Goal: Information Seeking & Learning: Check status

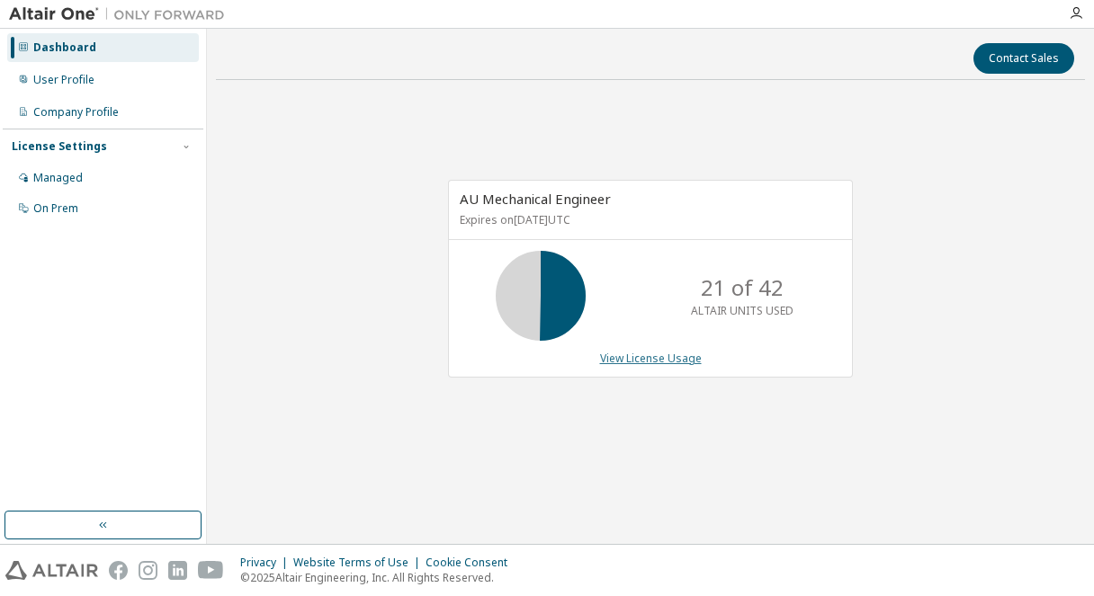
click at [675, 358] on link "View License Usage" at bounding box center [651, 358] width 102 height 15
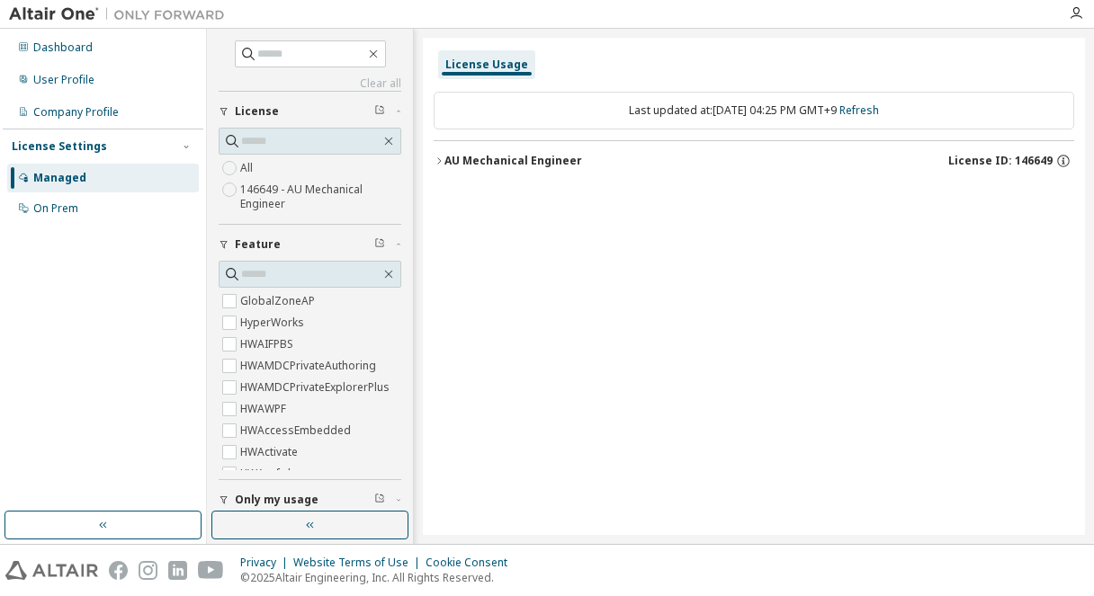
click at [441, 168] on button "AU Mechanical Engineer License ID: 146649" at bounding box center [753, 161] width 640 height 40
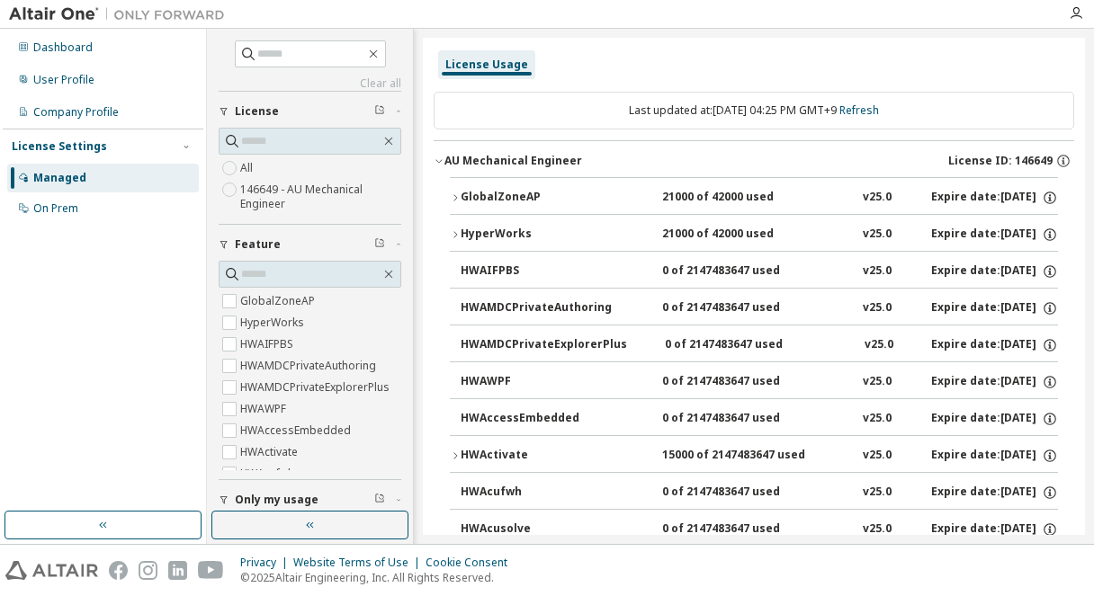
click at [457, 201] on icon "button" at bounding box center [455, 197] width 11 height 11
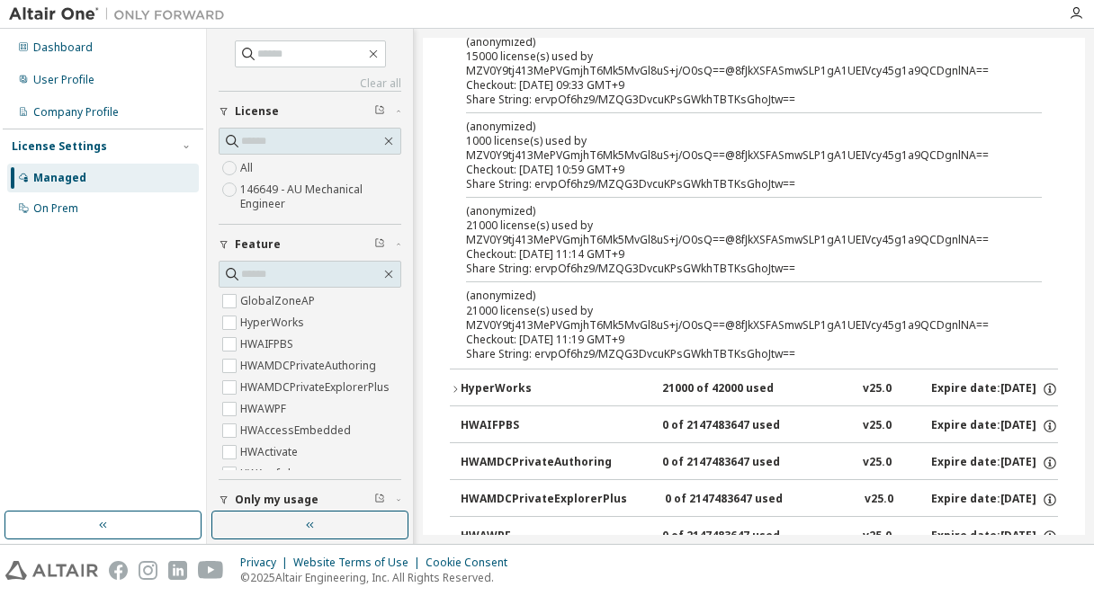
scroll to position [360, 0]
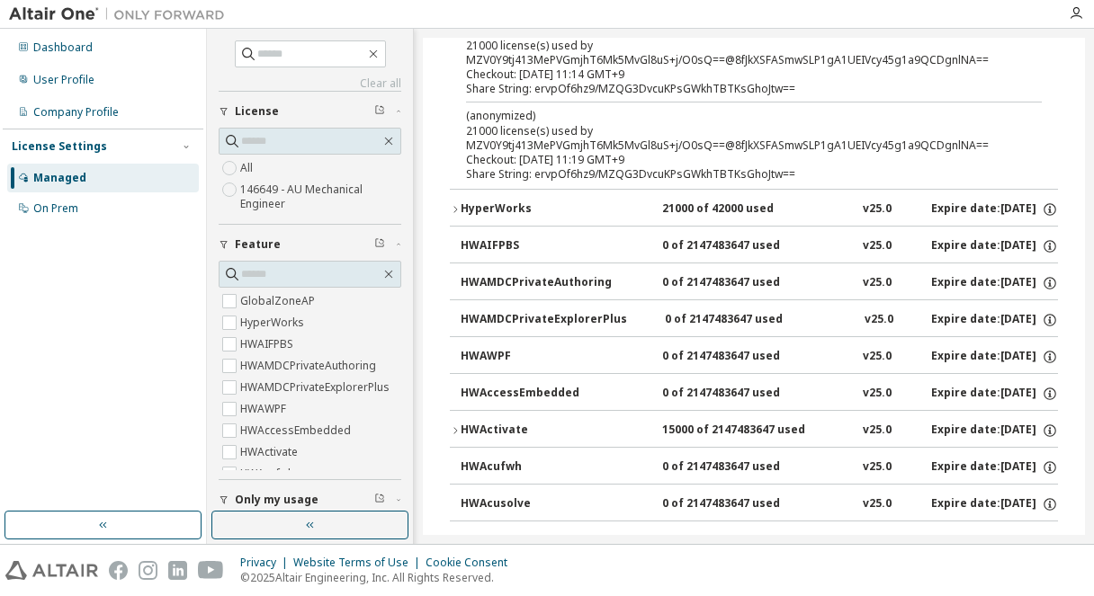
click at [502, 210] on div "HyperWorks" at bounding box center [541, 209] width 162 height 16
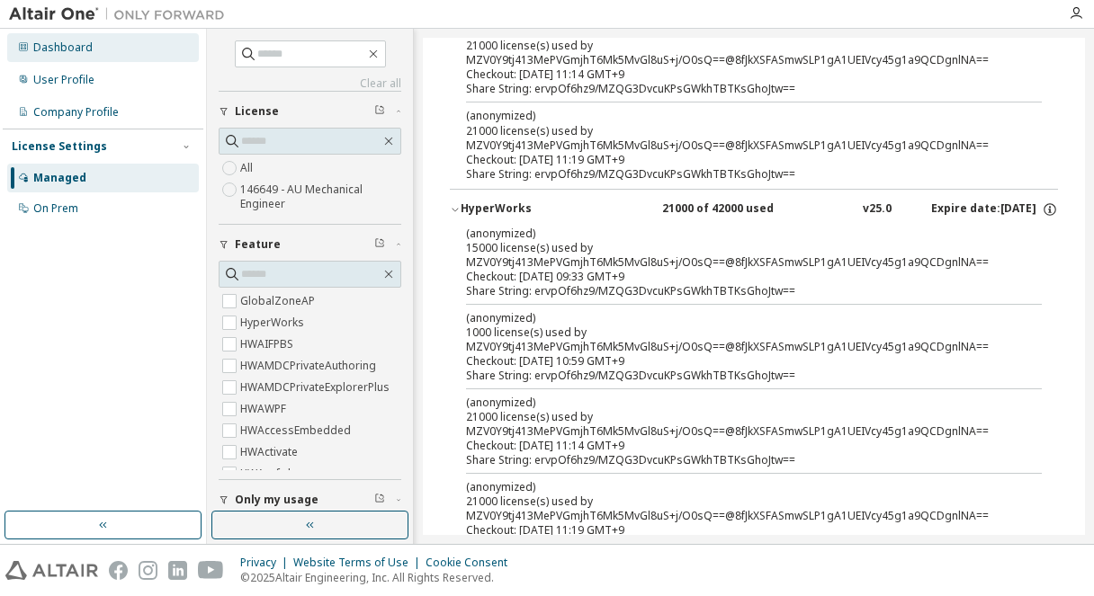
click at [112, 53] on div "Dashboard" at bounding box center [103, 47] width 192 height 29
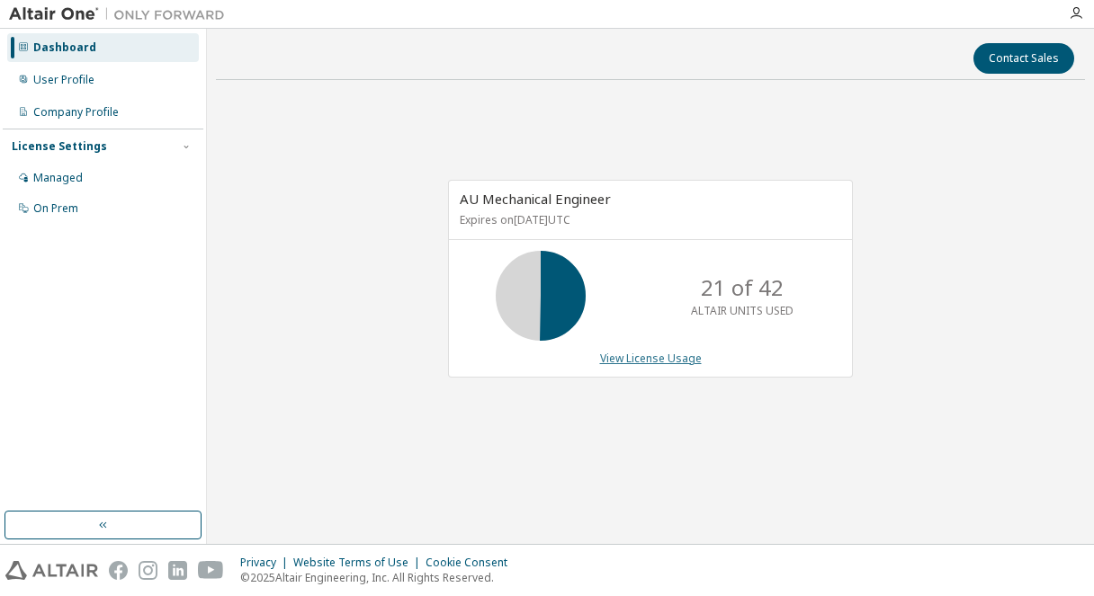
click at [640, 362] on link "View License Usage" at bounding box center [651, 358] width 102 height 15
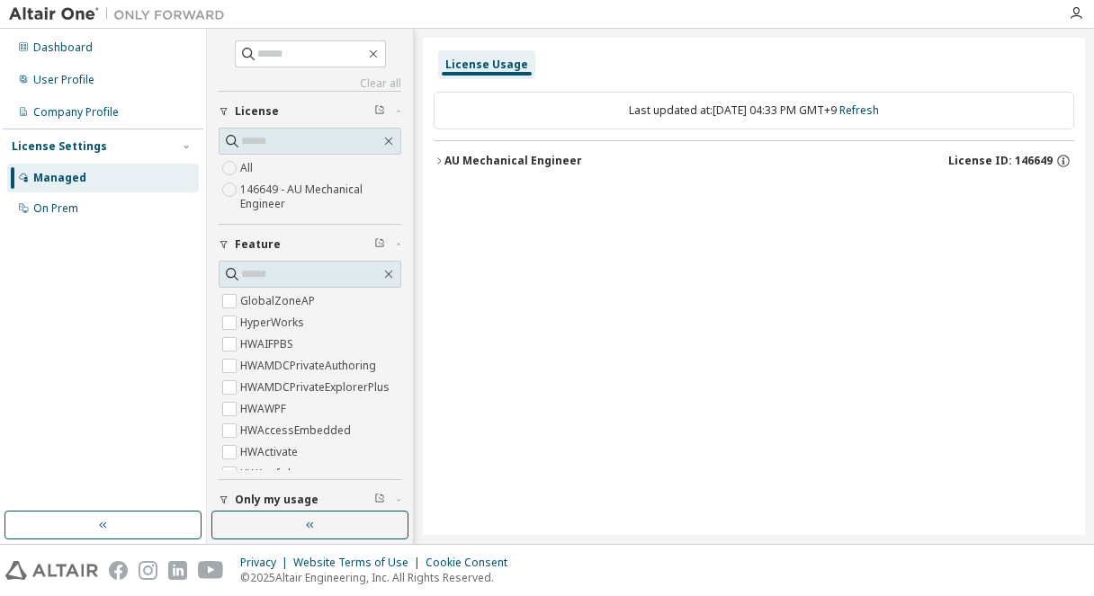
click at [477, 174] on button "AU Mechanical Engineer License ID: 146649" at bounding box center [753, 161] width 640 height 40
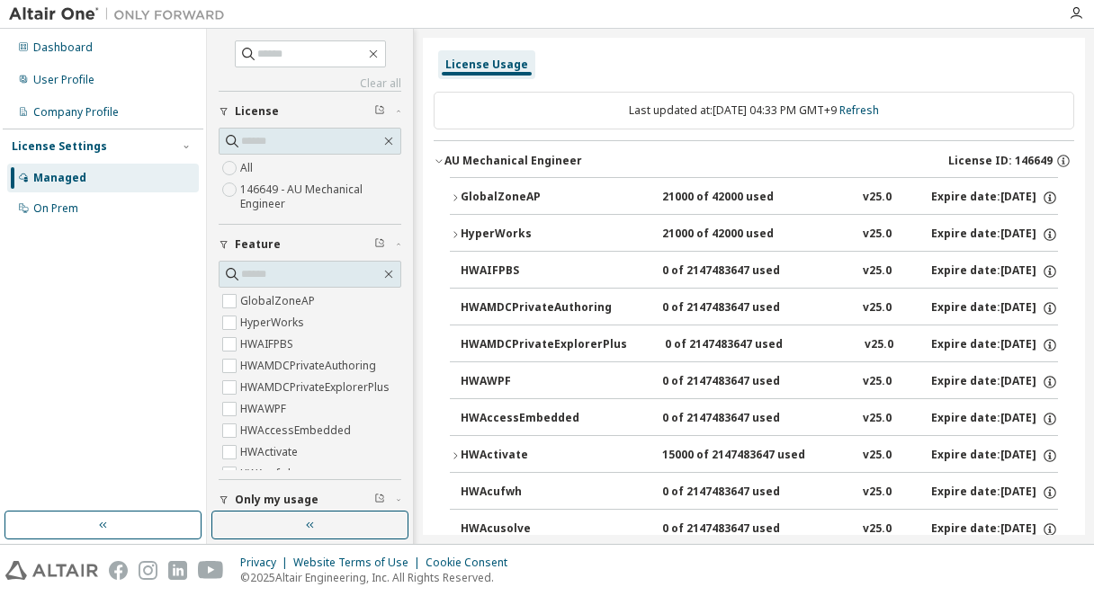
click at [477, 198] on div "GlobalZoneAP" at bounding box center [541, 198] width 162 height 16
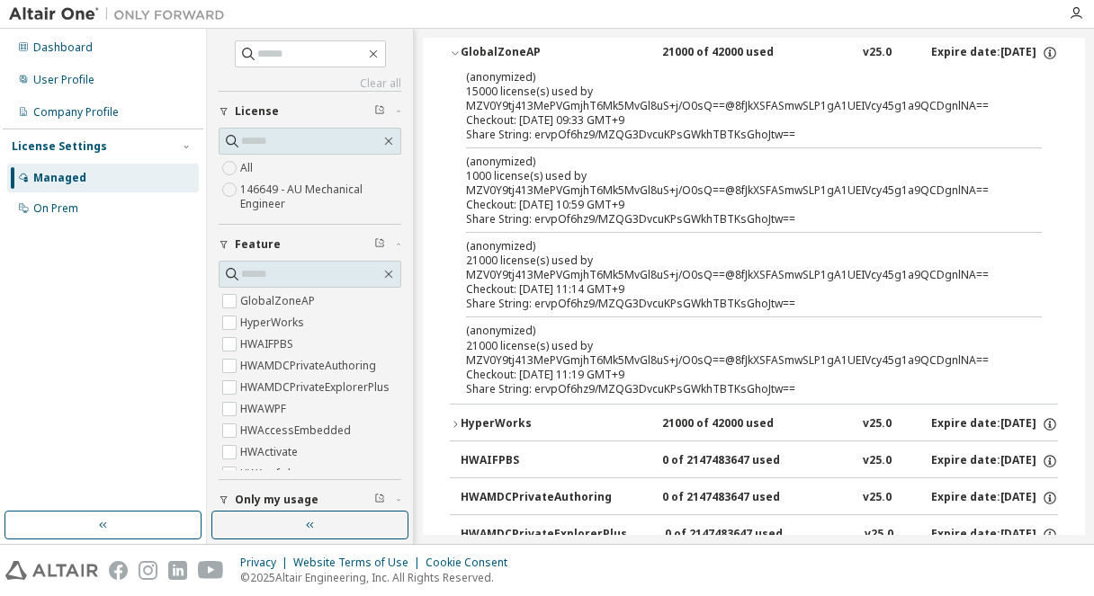
scroll to position [180, 0]
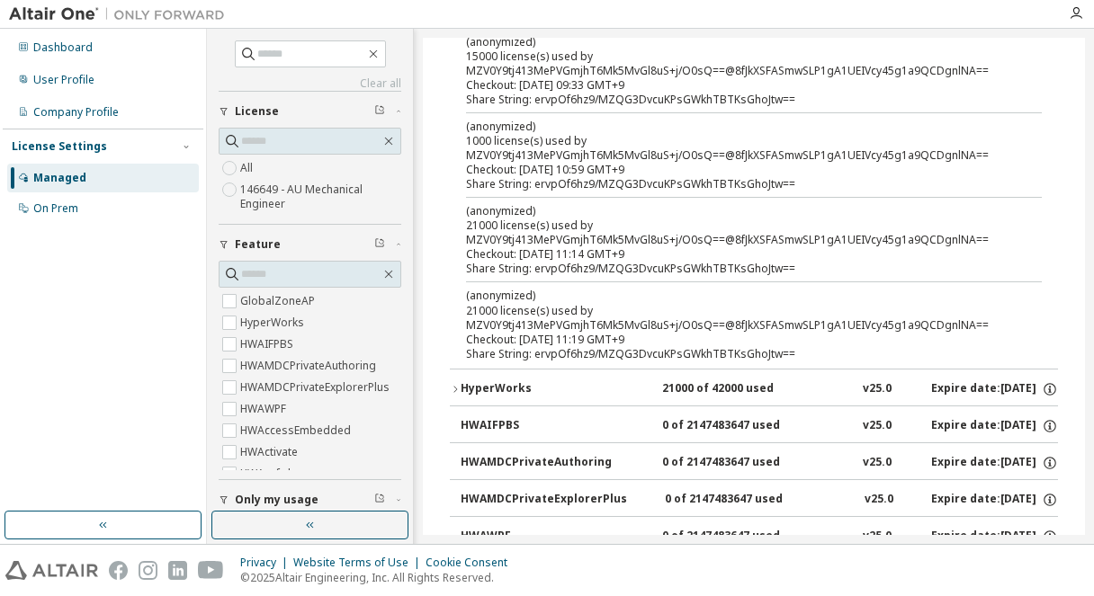
click at [510, 390] on div "HyperWorks" at bounding box center [541, 389] width 162 height 16
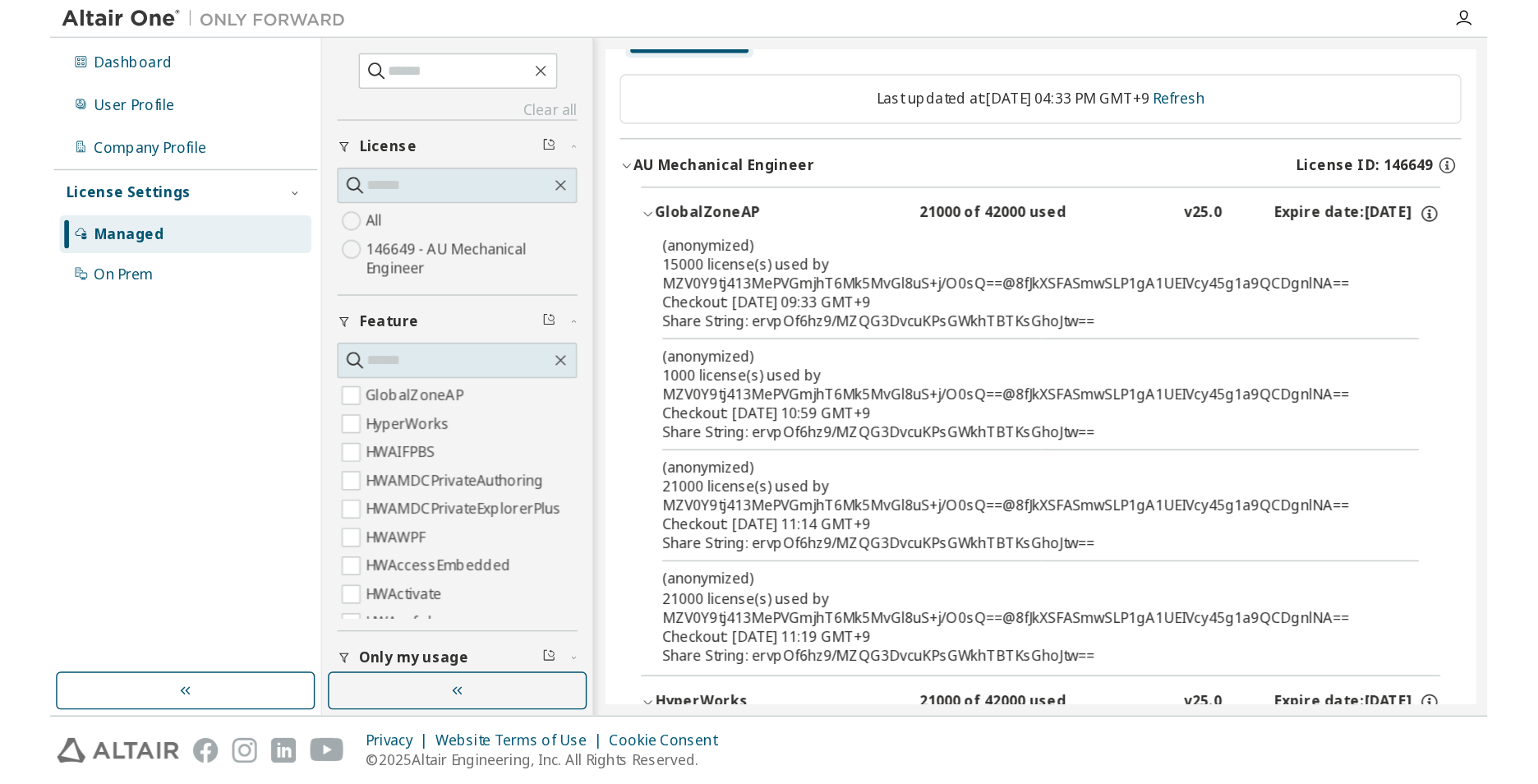
scroll to position [0, 0]
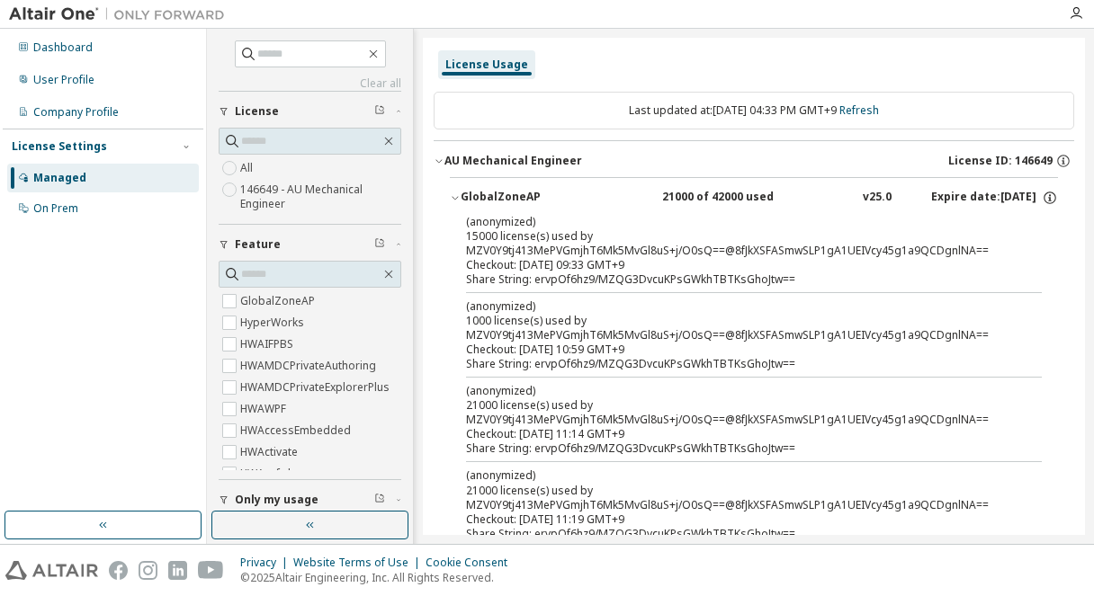
click at [305, 198] on label "146649 - AU Mechanical Engineer" at bounding box center [320, 197] width 161 height 36
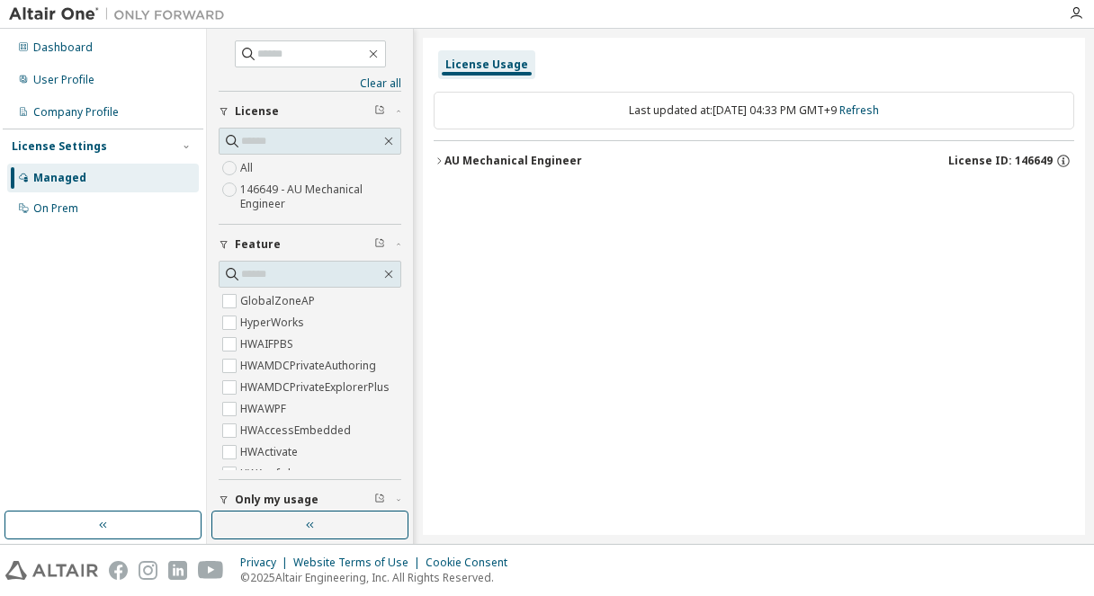
click at [451, 164] on div "AU Mechanical Engineer" at bounding box center [513, 161] width 138 height 14
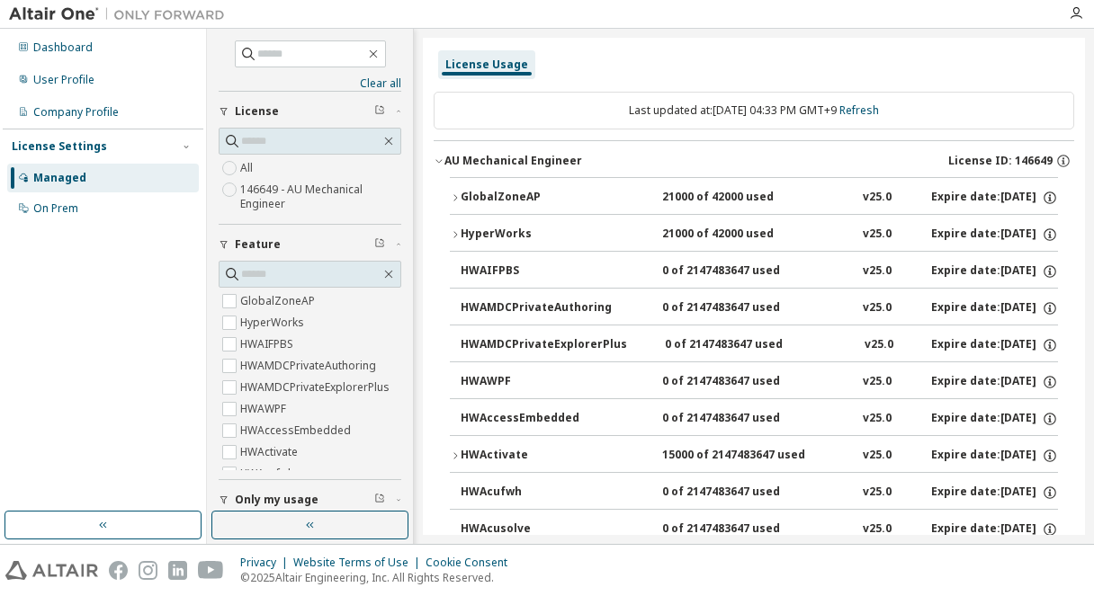
click at [461, 187] on button "GlobalZoneAP 21000 of 42000 used v25.0 Expire date: [DATE]" at bounding box center [754, 198] width 608 height 40
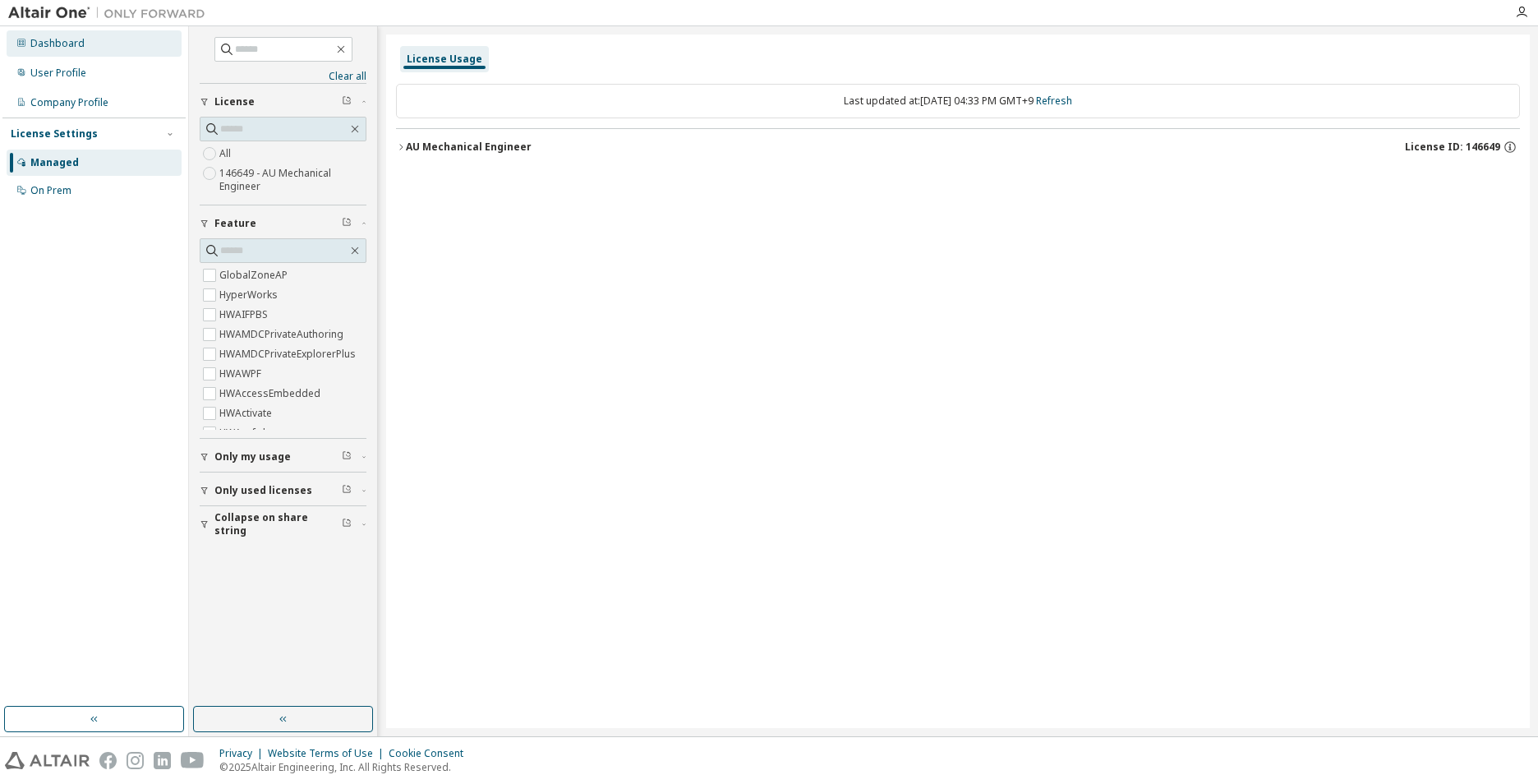
click at [123, 45] on div "Dashboard" at bounding box center [94, 43] width 175 height 26
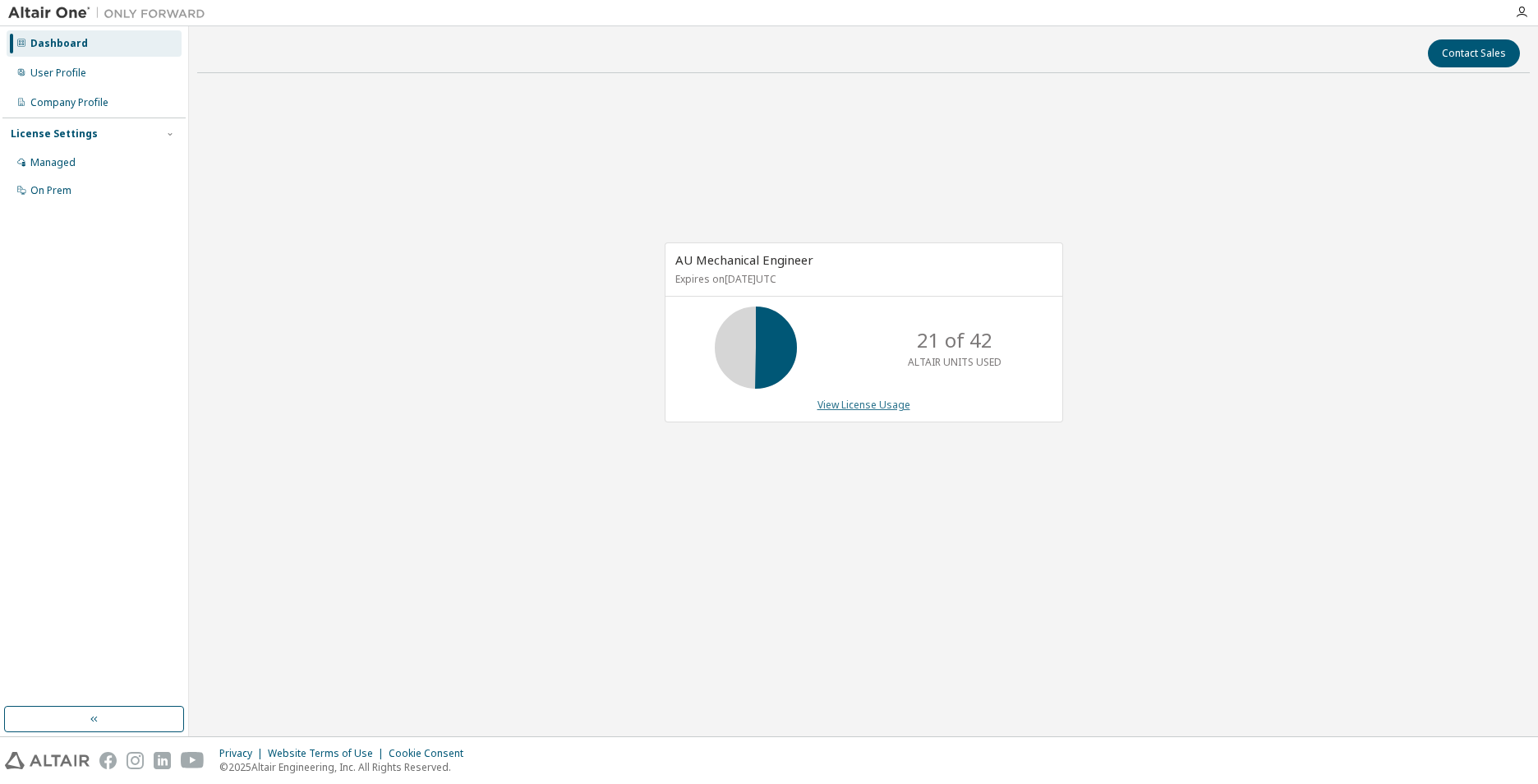
click at [842, 410] on link "View License Usage" at bounding box center [864, 404] width 93 height 14
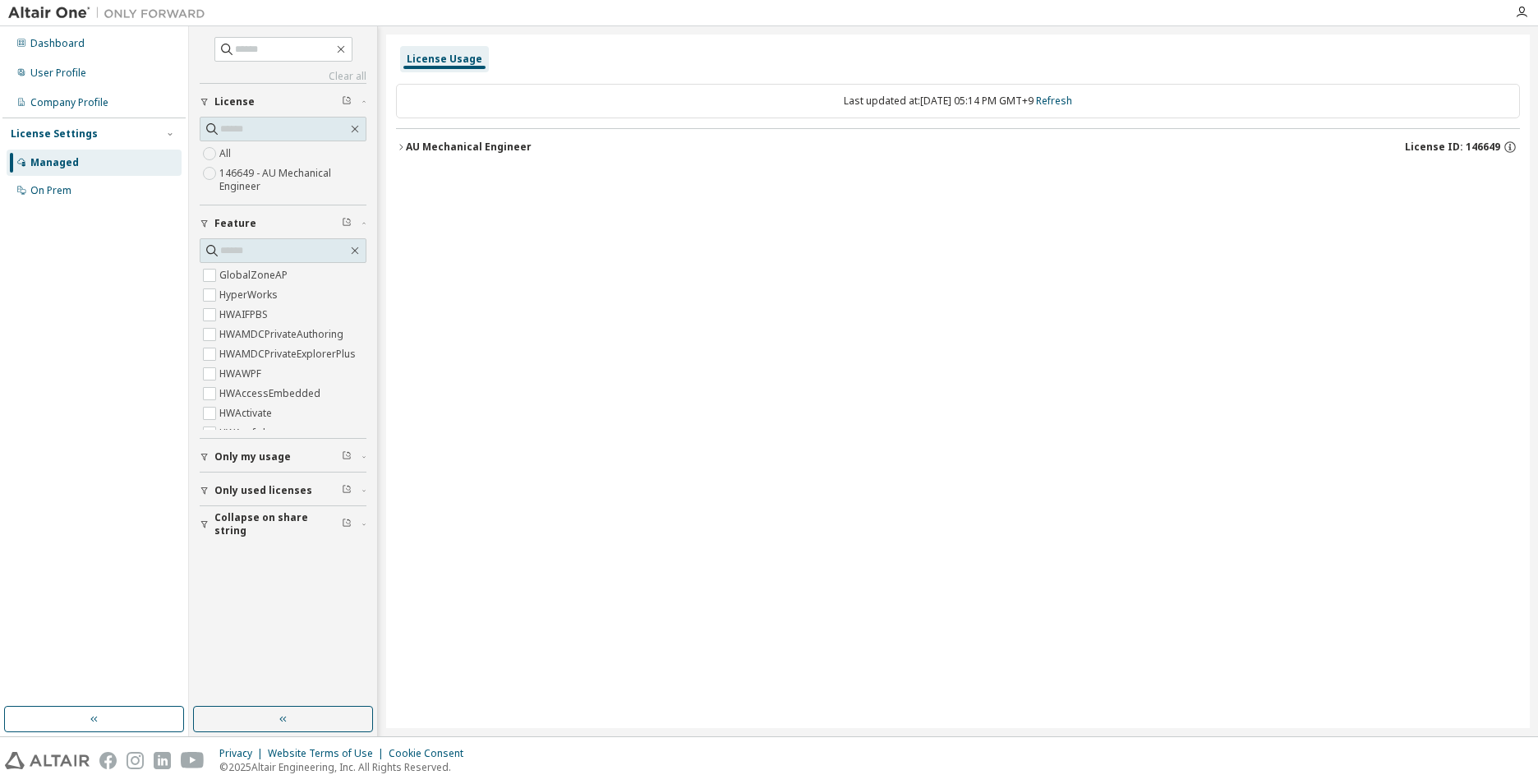
click at [409, 151] on div "AU Mechanical Engineer" at bounding box center [469, 147] width 126 height 13
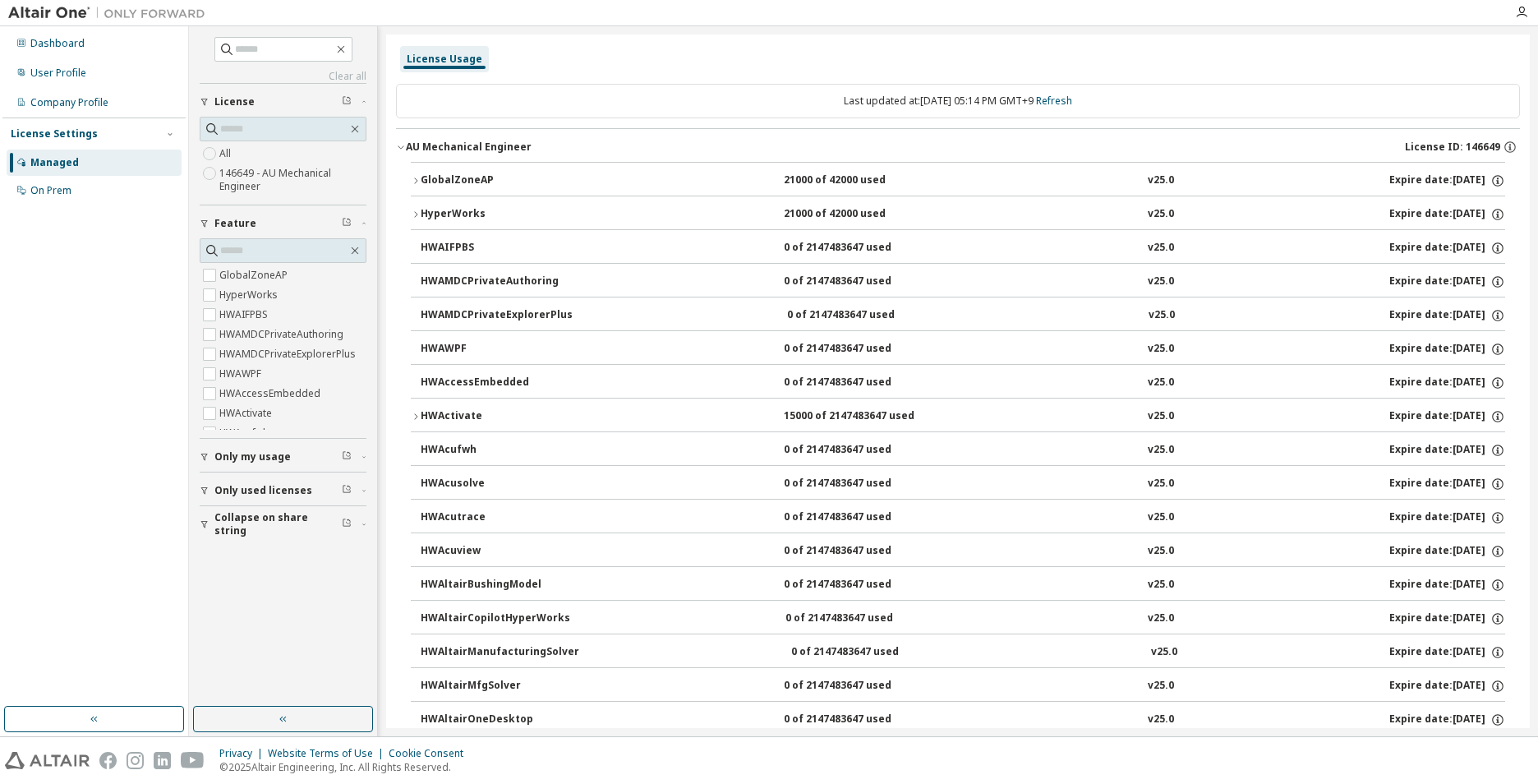
click at [422, 176] on div "GlobalZoneAP" at bounding box center [494, 181] width 148 height 15
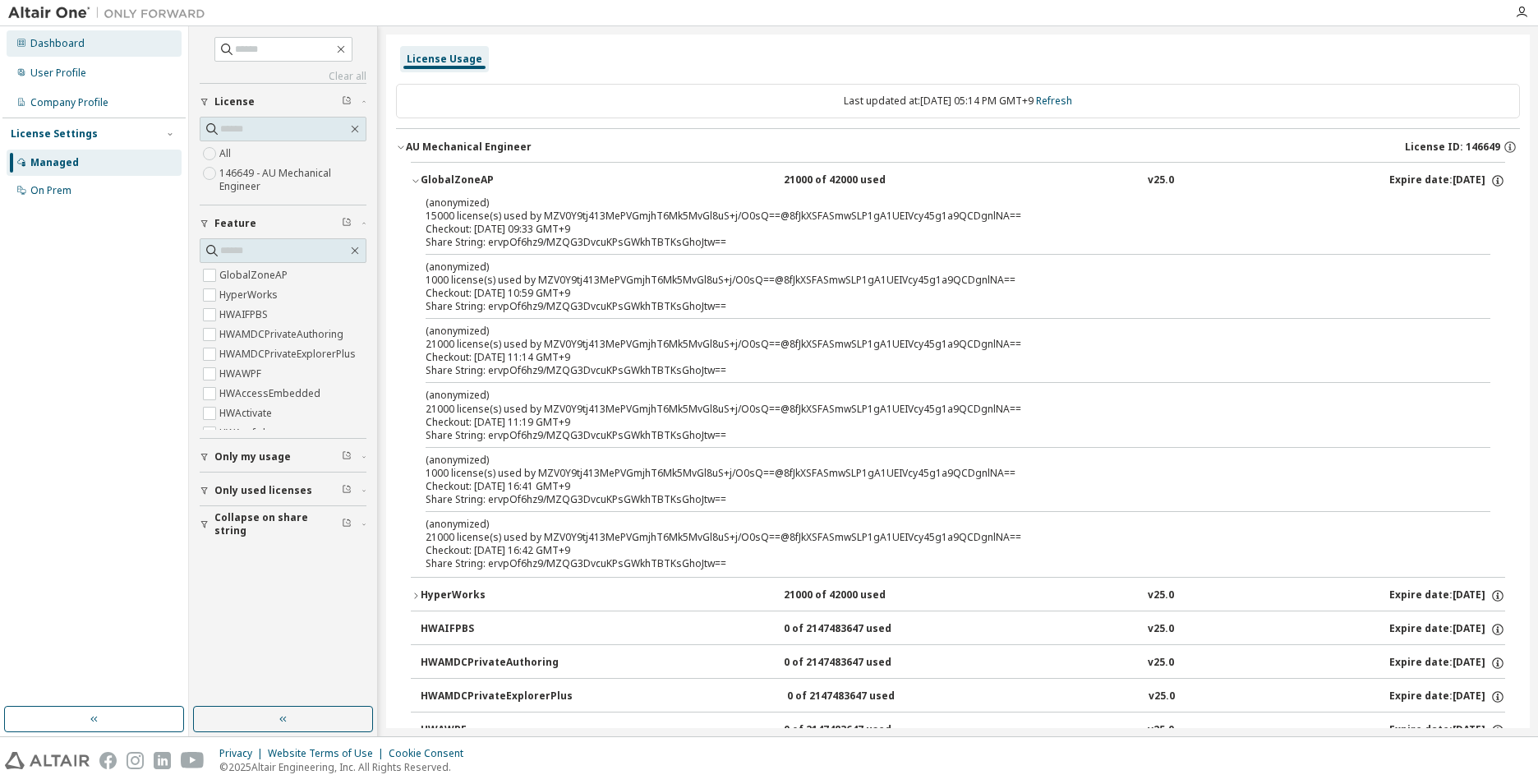
click at [113, 51] on div "Dashboard" at bounding box center [94, 43] width 175 height 26
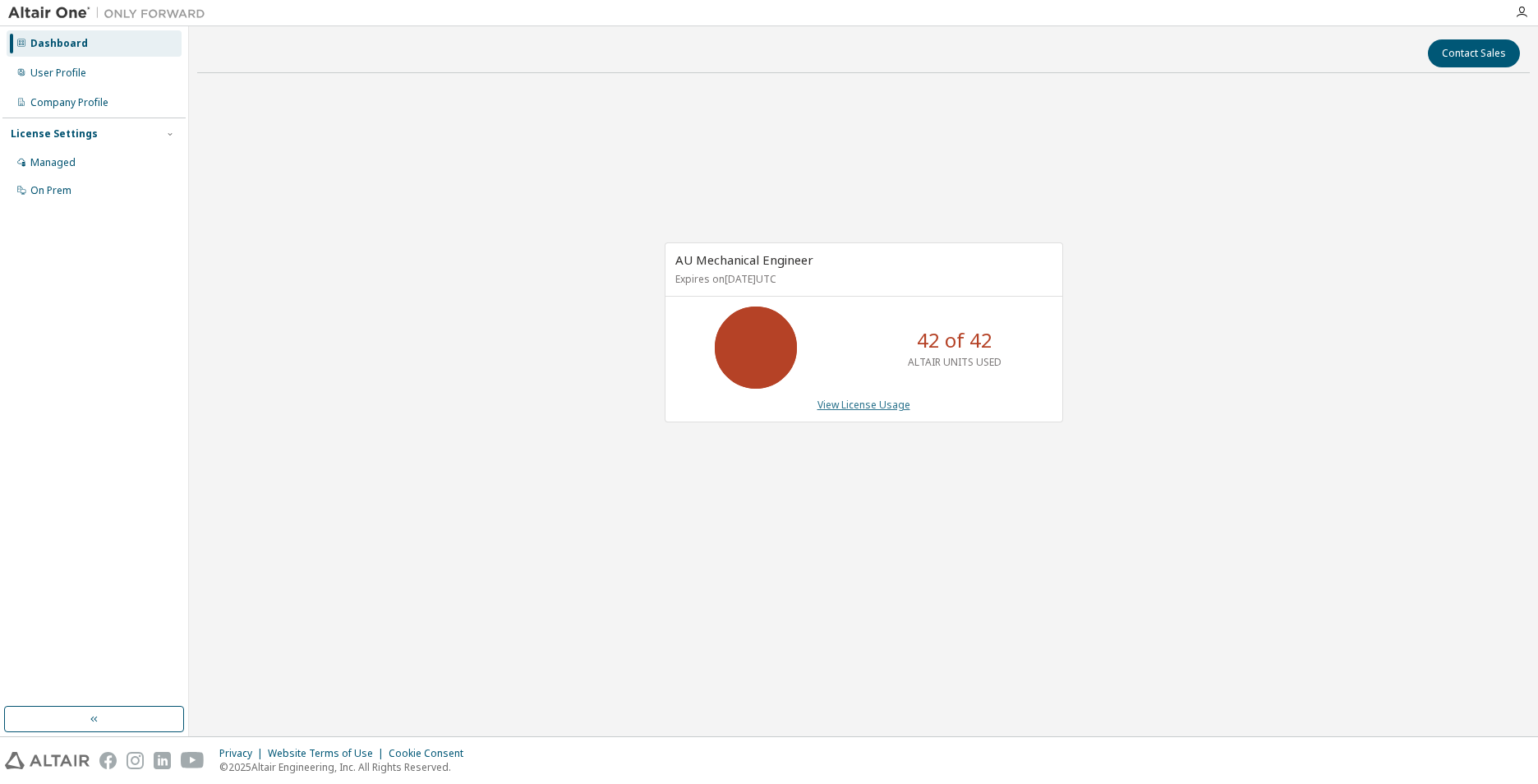
drag, startPoint x: 860, startPoint y: 416, endPoint x: 864, endPoint y: 406, distance: 10.8
click at [860, 414] on div "AU Mechanical Engineer Expires on [DATE] UTC 42 of 42 ALTAIR UNITS USED View Li…" at bounding box center [864, 332] width 398 height 180
click at [864, 406] on link "View License Usage" at bounding box center [864, 404] width 93 height 14
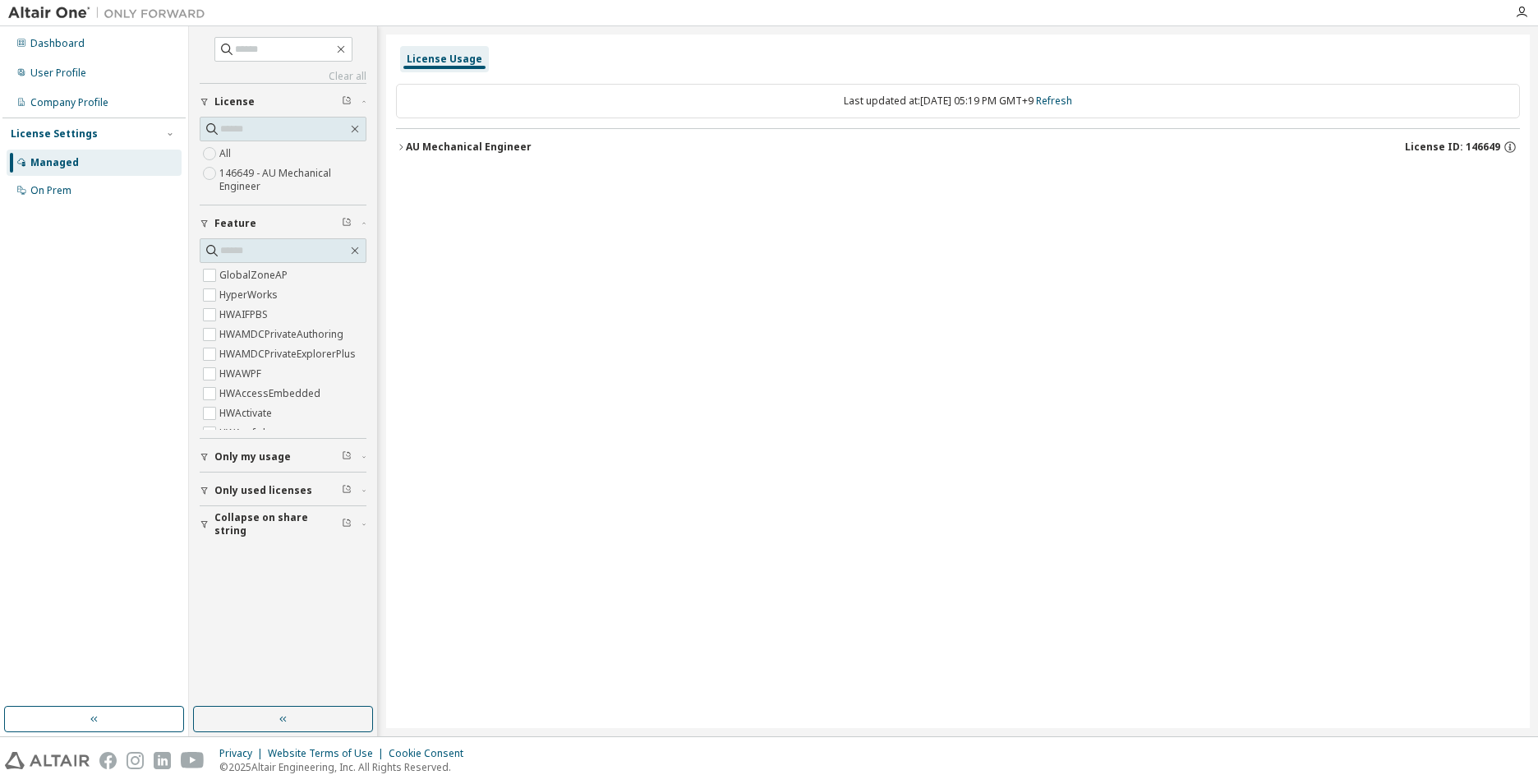
click at [404, 143] on icon "button" at bounding box center [400, 147] width 10 height 10
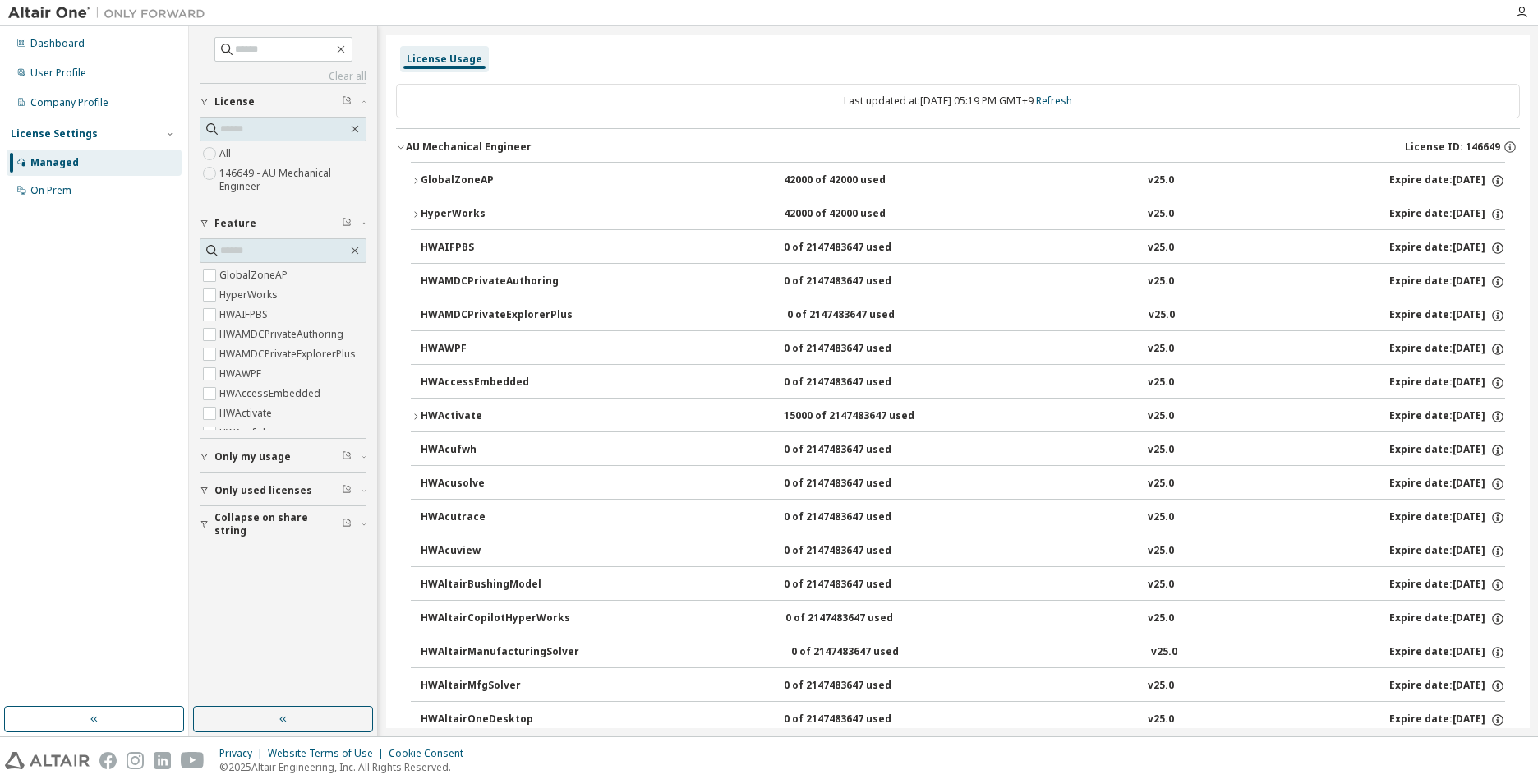
click at [429, 174] on div "GlobalZoneAP" at bounding box center [494, 181] width 148 height 15
